Goal: Connect with others: Connect with others

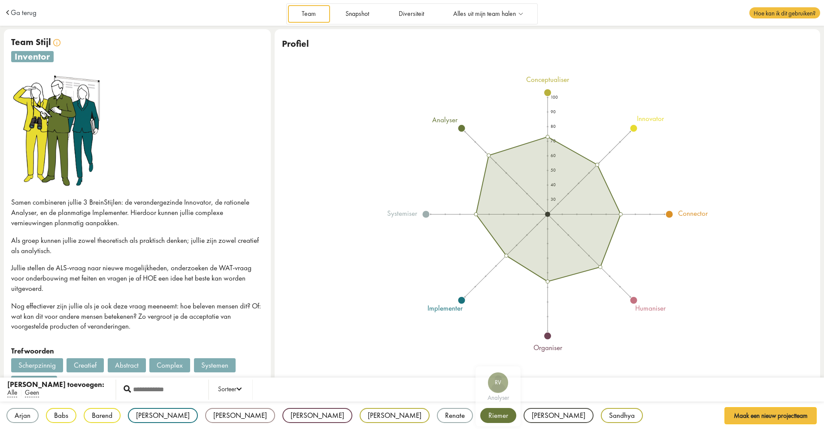
click at [480, 413] on div "Riemer" at bounding box center [498, 415] width 36 height 15
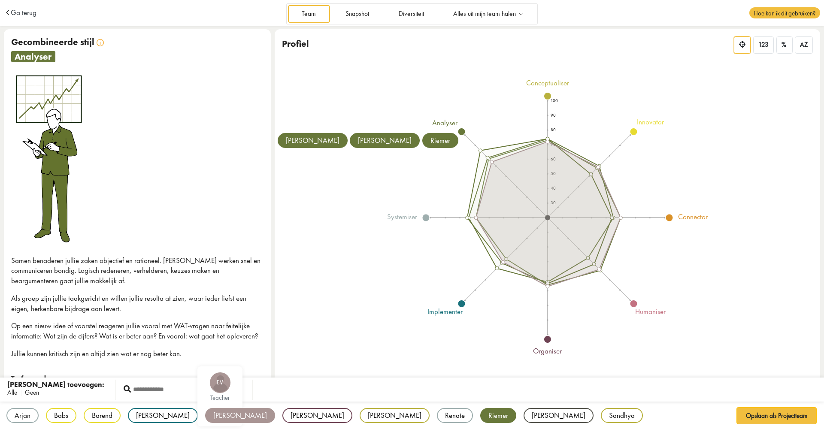
click at [205, 412] on div "[PERSON_NAME]" at bounding box center [240, 415] width 70 height 15
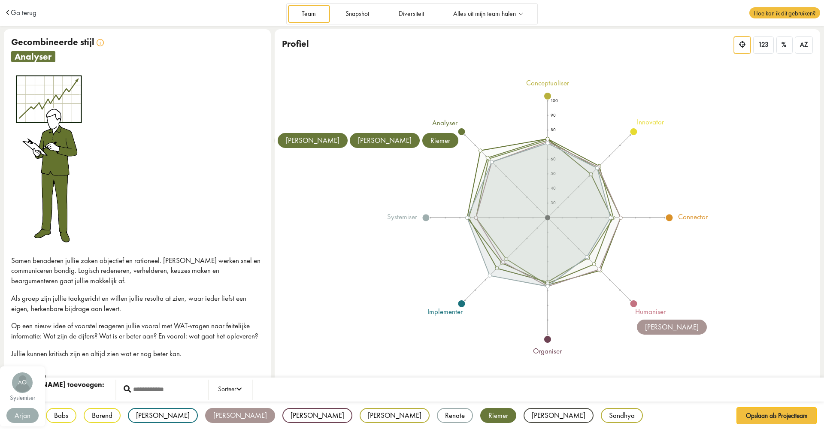
click at [20, 415] on div "Arjan" at bounding box center [22, 415] width 32 height 15
click at [437, 413] on div "Renate" at bounding box center [455, 415] width 36 height 15
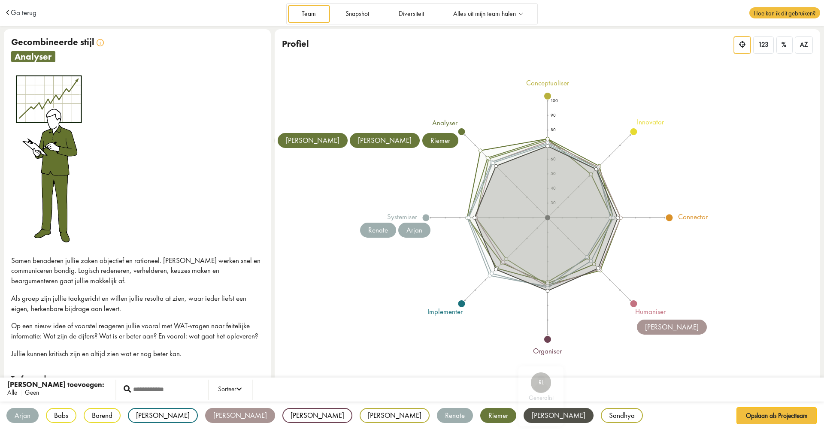
click at [524, 416] on div "[PERSON_NAME]" at bounding box center [559, 415] width 70 height 15
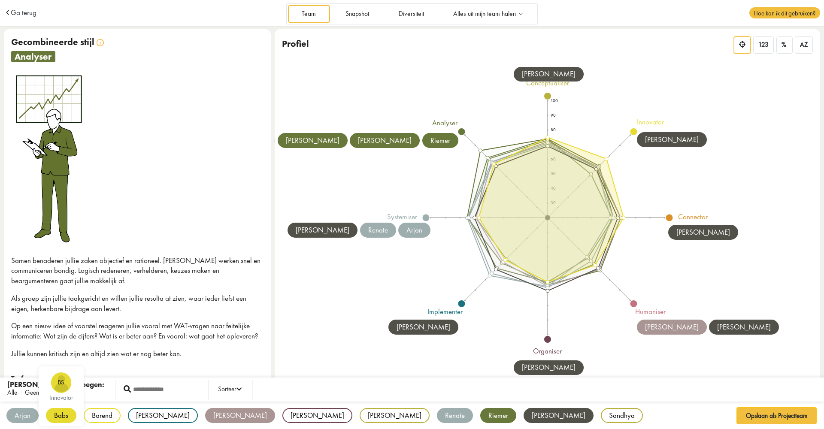
click at [65, 414] on div "Babs" at bounding box center [61, 415] width 30 height 15
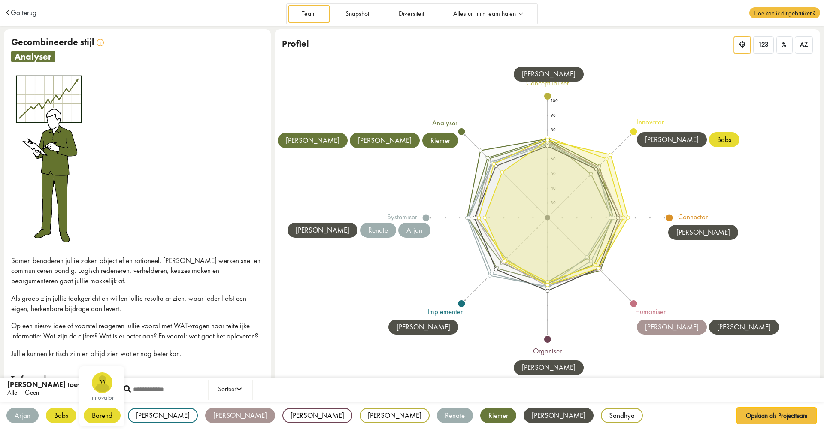
click at [95, 414] on div "Barend" at bounding box center [102, 415] width 37 height 15
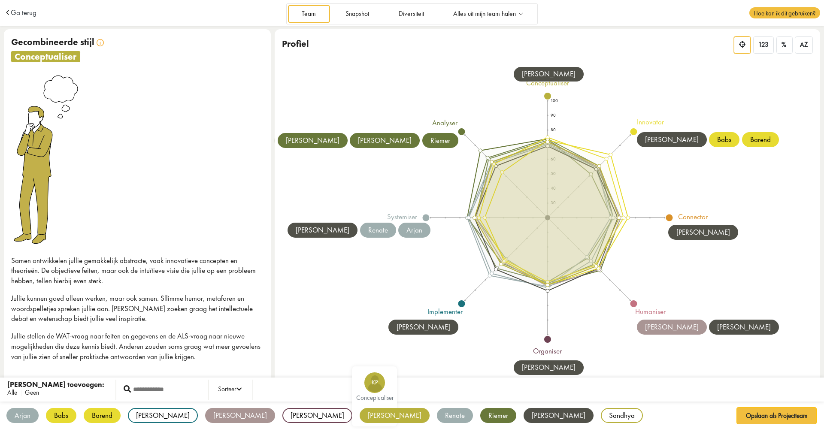
click at [360, 413] on div "[PERSON_NAME]" at bounding box center [395, 415] width 70 height 15
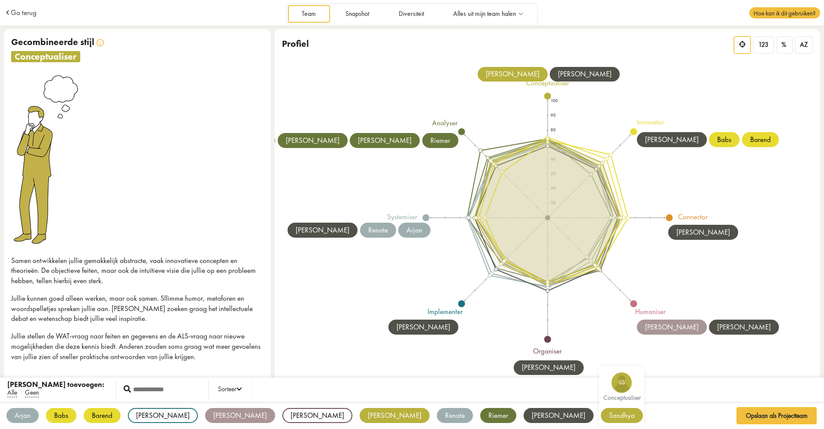
click at [601, 413] on div "Sandhya" at bounding box center [622, 415] width 42 height 15
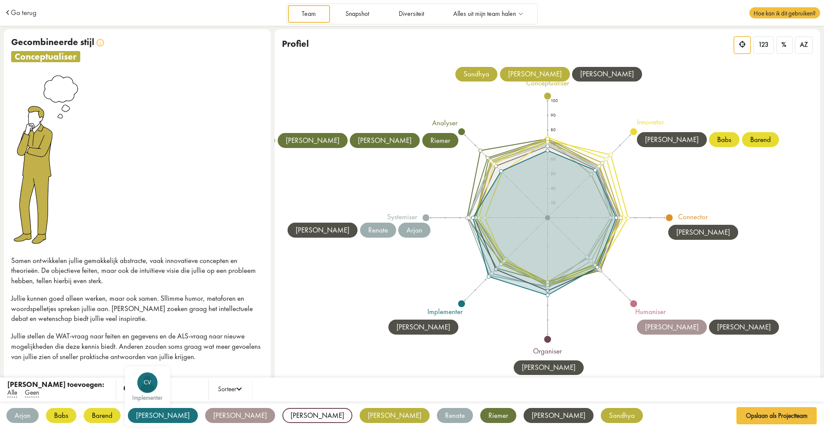
click at [145, 415] on div "[PERSON_NAME]" at bounding box center [163, 415] width 70 height 15
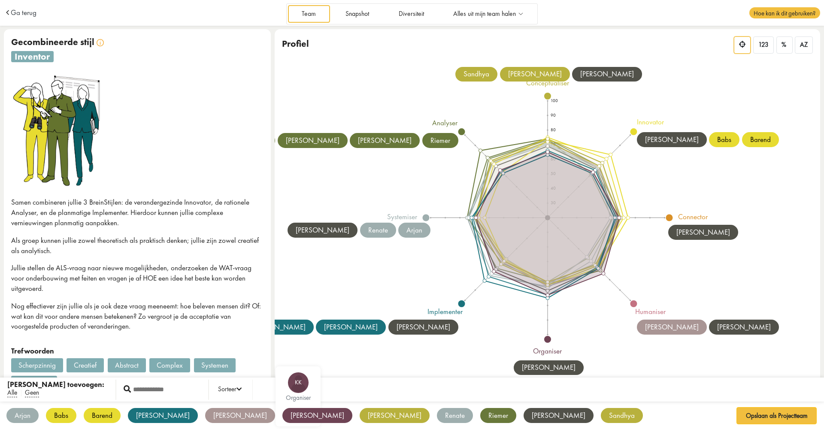
click at [282, 413] on div "[PERSON_NAME]" at bounding box center [317, 415] width 70 height 15
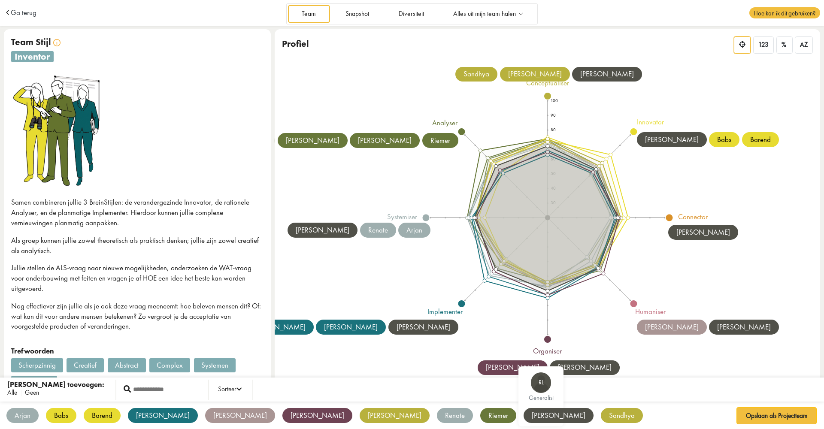
click at [524, 416] on div "[PERSON_NAME]" at bounding box center [559, 415] width 70 height 15
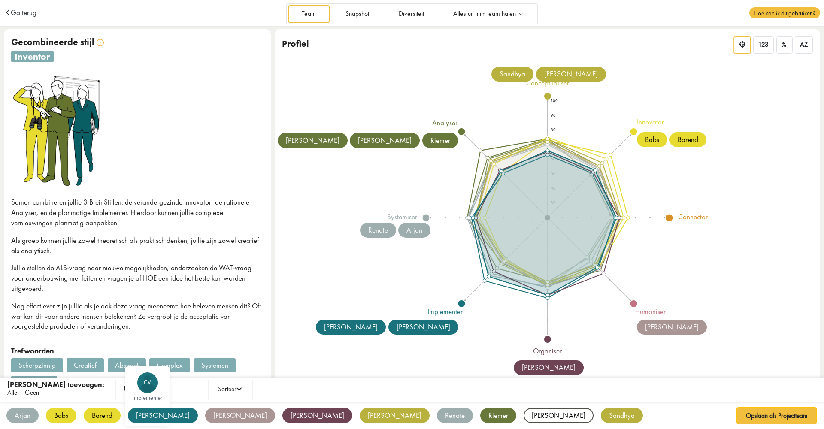
click at [149, 418] on div "[PERSON_NAME]" at bounding box center [163, 415] width 70 height 15
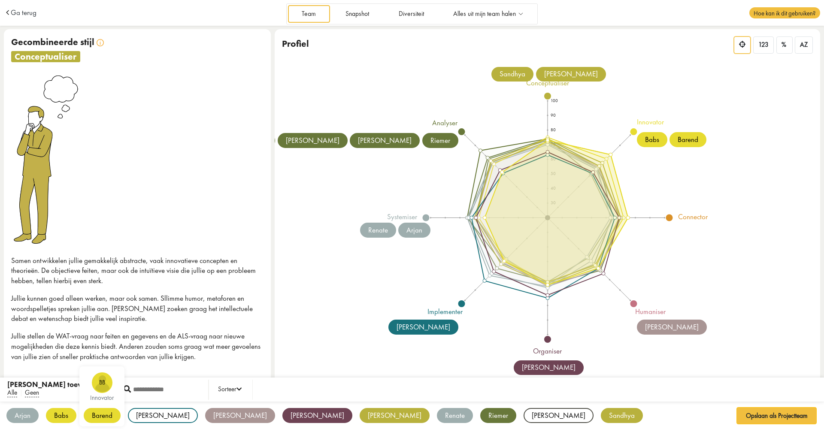
click at [107, 417] on div "Barend" at bounding box center [102, 415] width 37 height 15
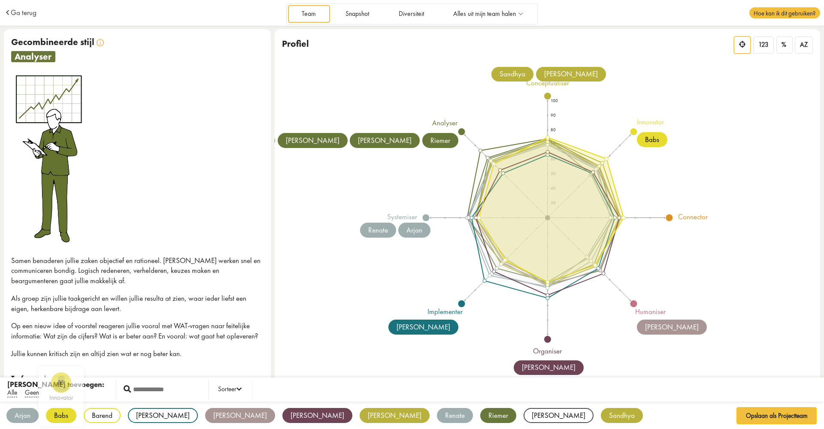
click at [59, 416] on div "Babs" at bounding box center [61, 415] width 30 height 15
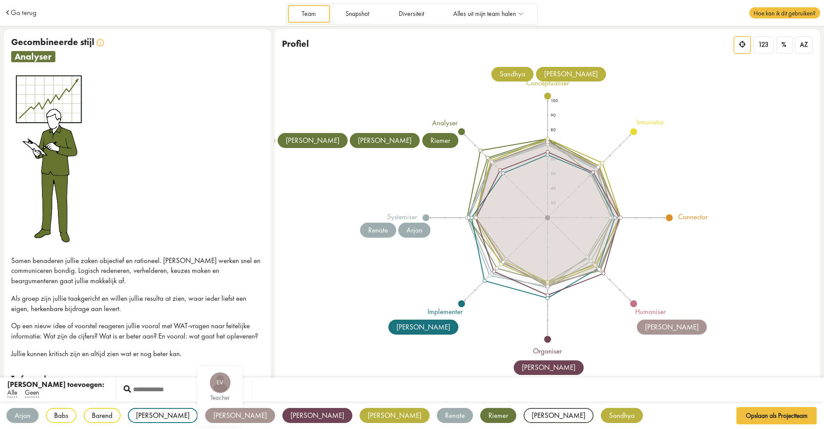
click at [205, 412] on div "[PERSON_NAME]" at bounding box center [240, 415] width 70 height 15
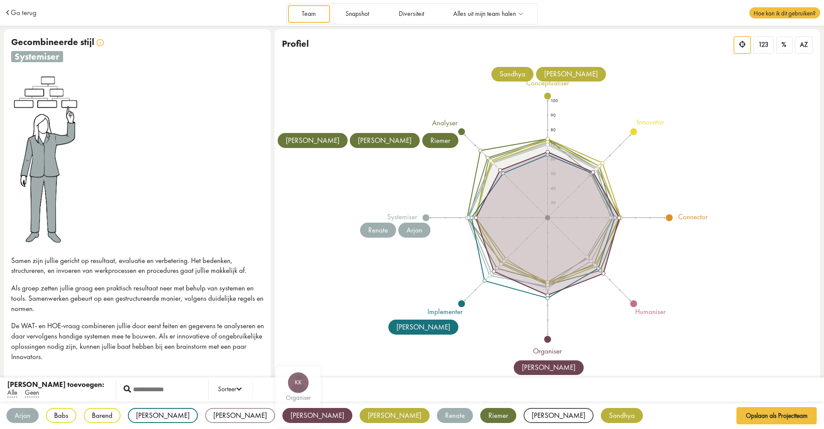
click at [282, 411] on div "[PERSON_NAME]" at bounding box center [317, 415] width 70 height 15
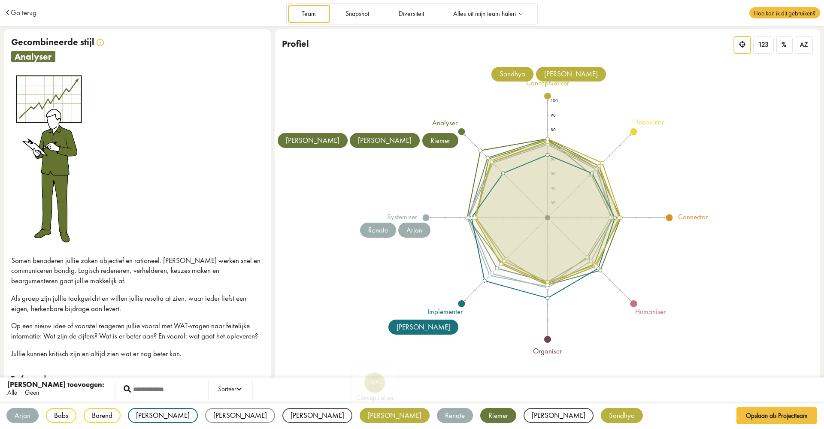
click at [360, 416] on div "[PERSON_NAME]" at bounding box center [395, 415] width 70 height 15
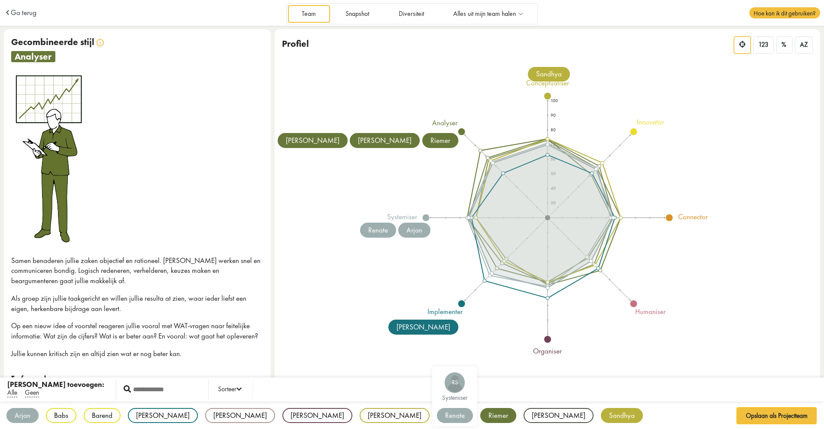
click at [437, 417] on div "Renate" at bounding box center [455, 415] width 36 height 15
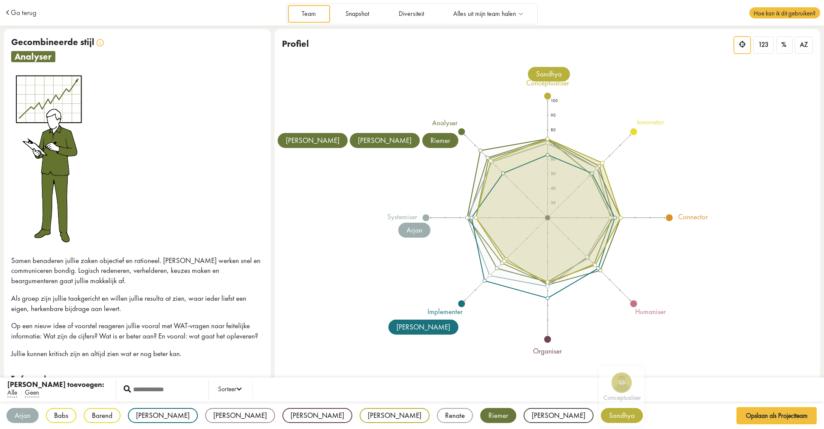
click at [601, 414] on div "Sandhya" at bounding box center [622, 415] width 42 height 15
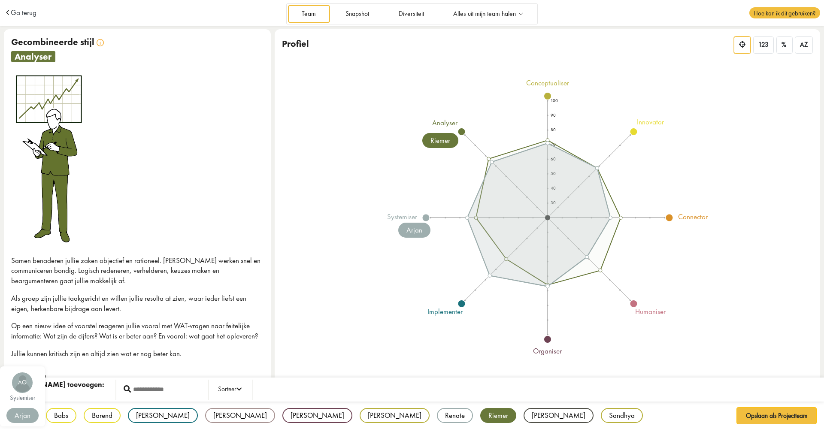
click at [23, 413] on div "Arjan" at bounding box center [22, 415] width 32 height 15
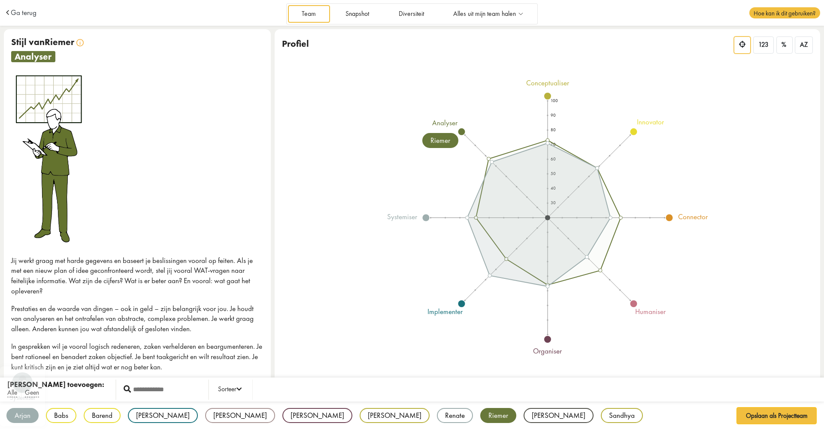
click at [23, 421] on div "Arjan" at bounding box center [22, 415] width 32 height 15
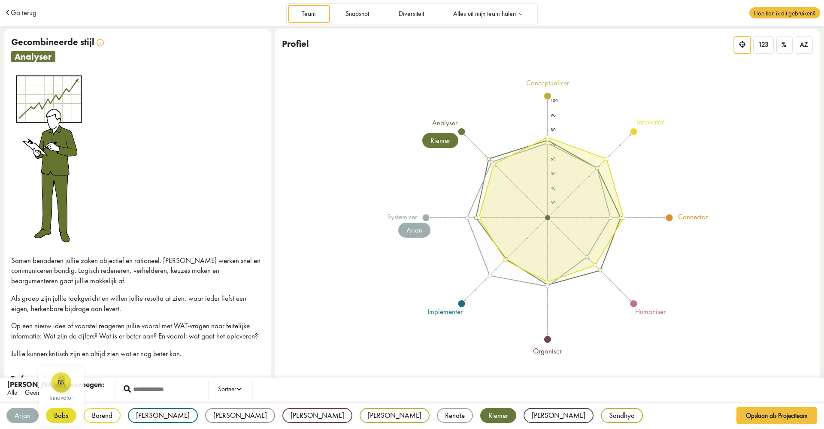
click at [54, 415] on div "Babs" at bounding box center [61, 415] width 30 height 15
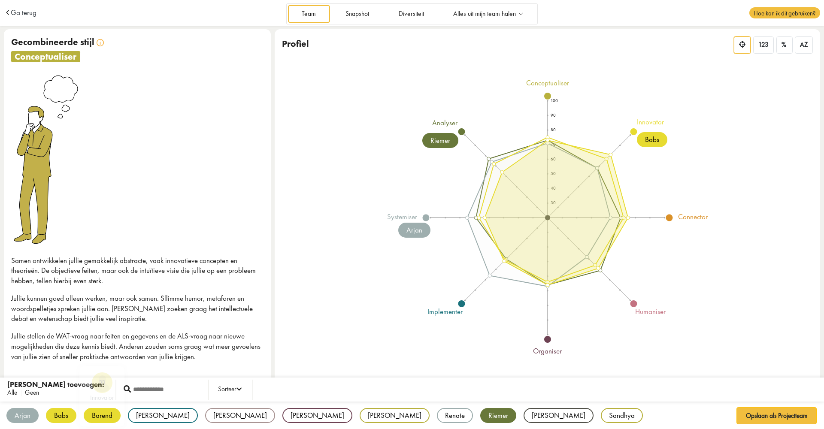
click at [98, 414] on div "Barend" at bounding box center [102, 415] width 37 height 15
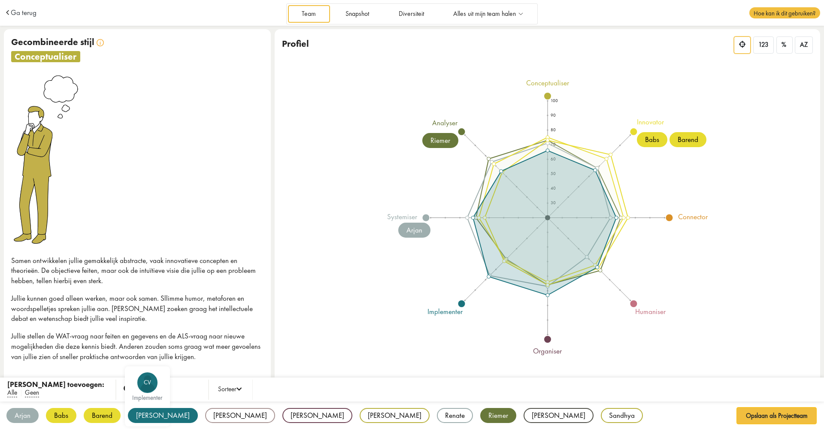
click at [140, 413] on div "[PERSON_NAME]" at bounding box center [163, 415] width 70 height 15
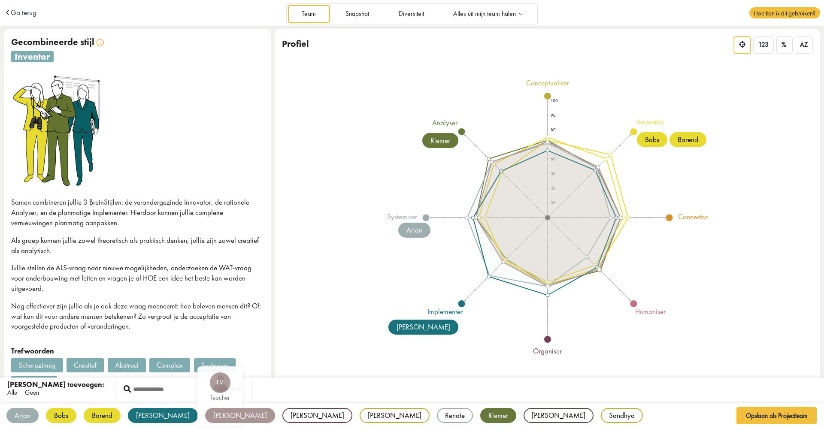
click at [205, 413] on div "[PERSON_NAME]" at bounding box center [240, 415] width 70 height 15
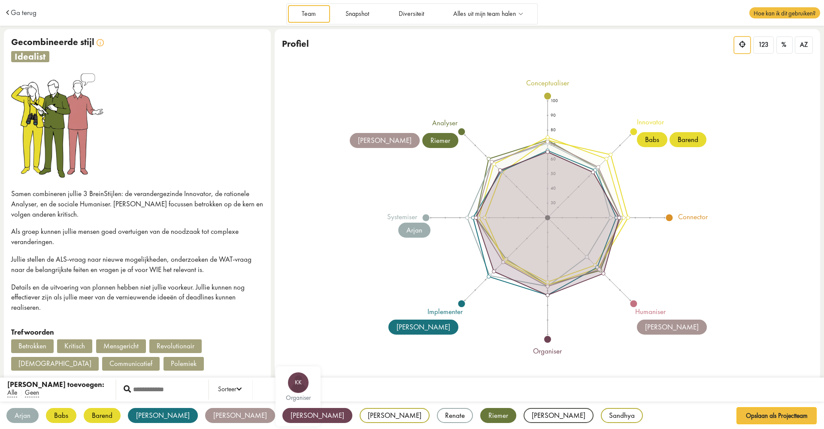
click at [282, 409] on div "[PERSON_NAME]" at bounding box center [317, 415] width 70 height 15
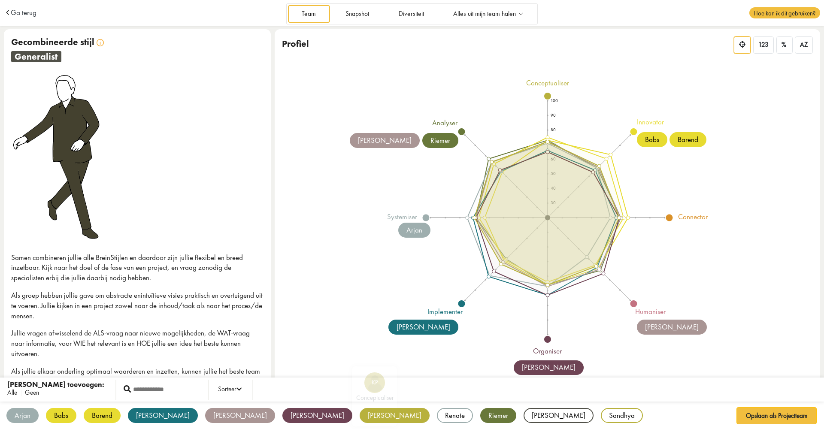
click at [360, 410] on div "[PERSON_NAME]" at bounding box center [395, 415] width 70 height 15
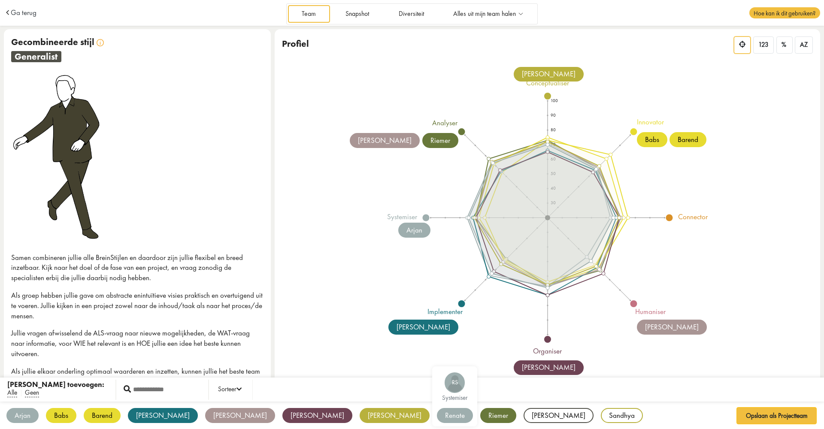
click at [437, 412] on div "Renate" at bounding box center [455, 415] width 36 height 15
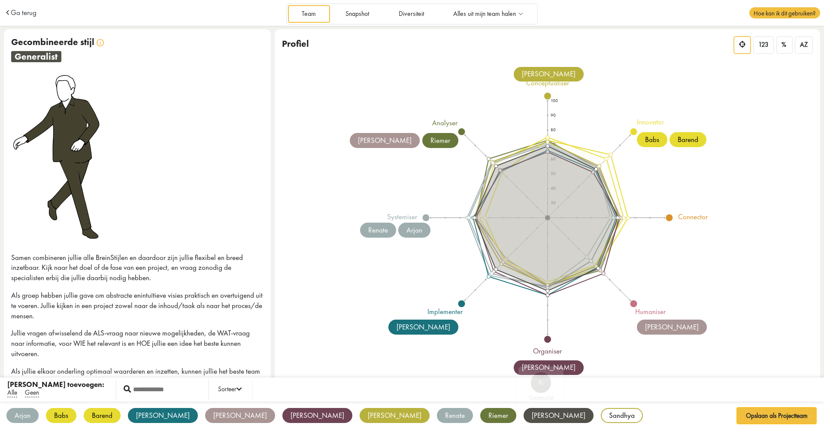
click at [524, 413] on div "[PERSON_NAME]" at bounding box center [559, 415] width 70 height 15
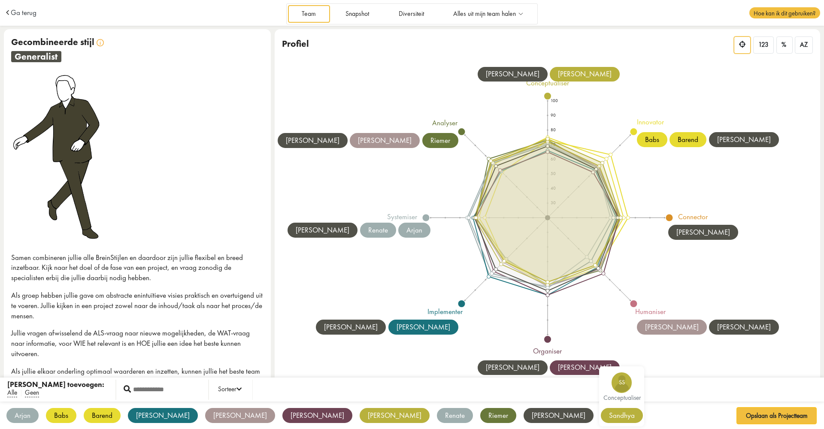
click at [601, 412] on div "Sandhya" at bounding box center [622, 415] width 42 height 15
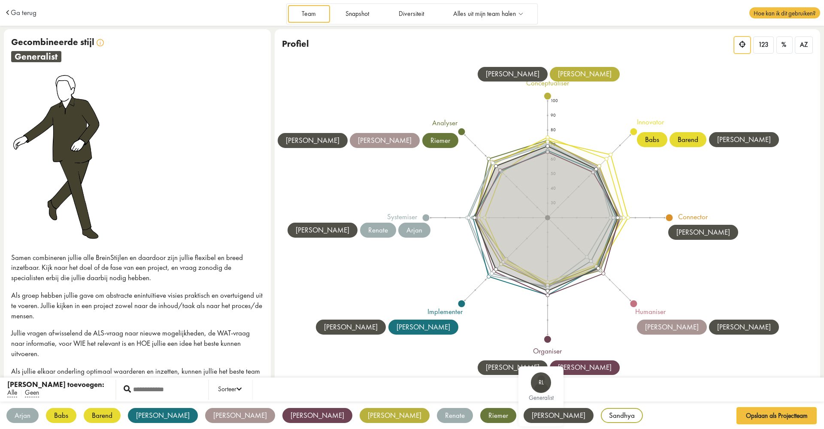
click at [524, 417] on div "[PERSON_NAME]" at bounding box center [559, 415] width 70 height 15
